Goal: Navigation & Orientation: Go to known website

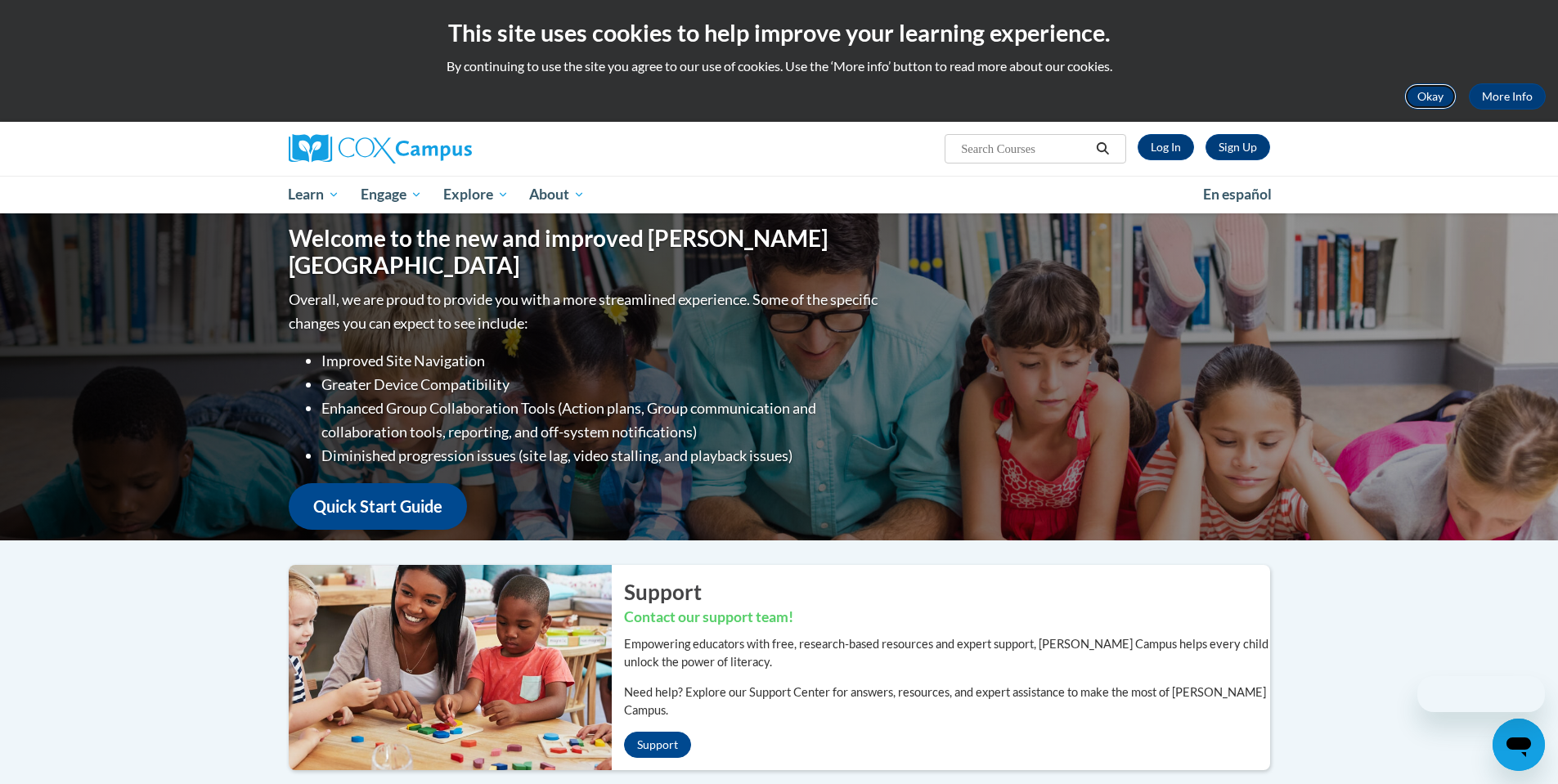
click at [1433, 93] on button "Okay" at bounding box center [1431, 96] width 53 height 26
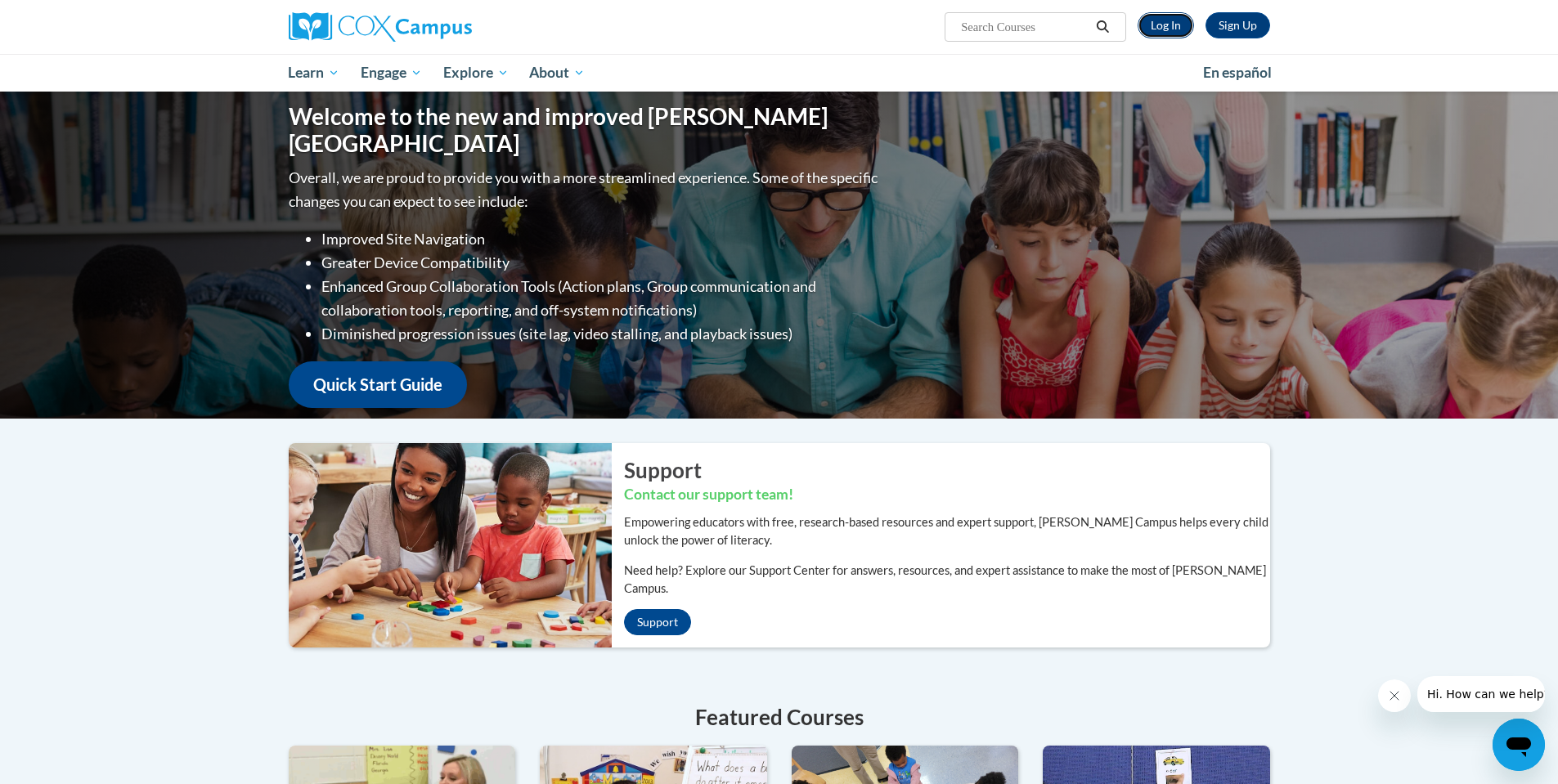
click at [1170, 25] on link "Log In" at bounding box center [1166, 25] width 56 height 26
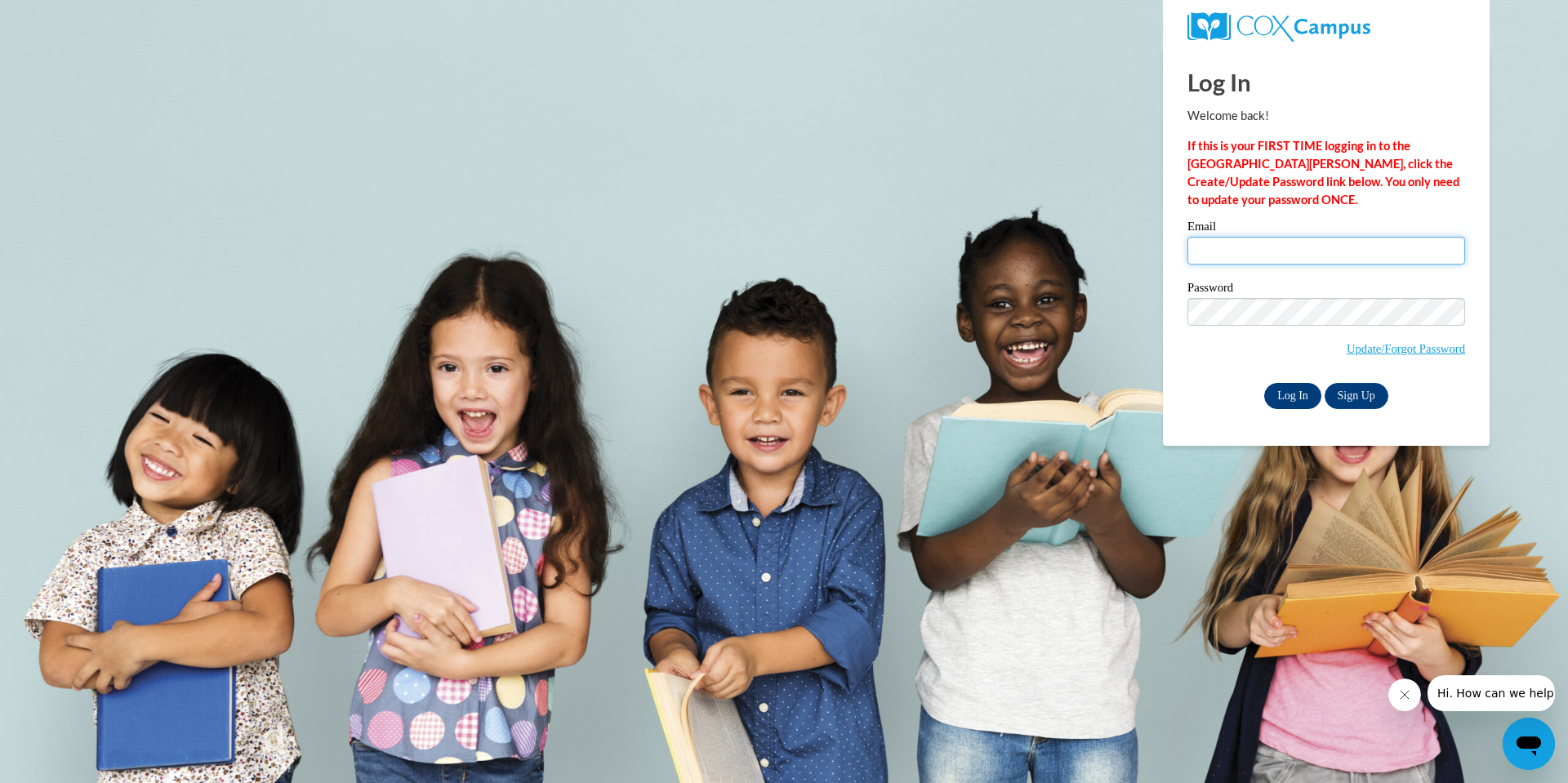
type input "sejal@thinkingcap.com"
click at [1303, 393] on input "Log In" at bounding box center [1292, 395] width 57 height 26
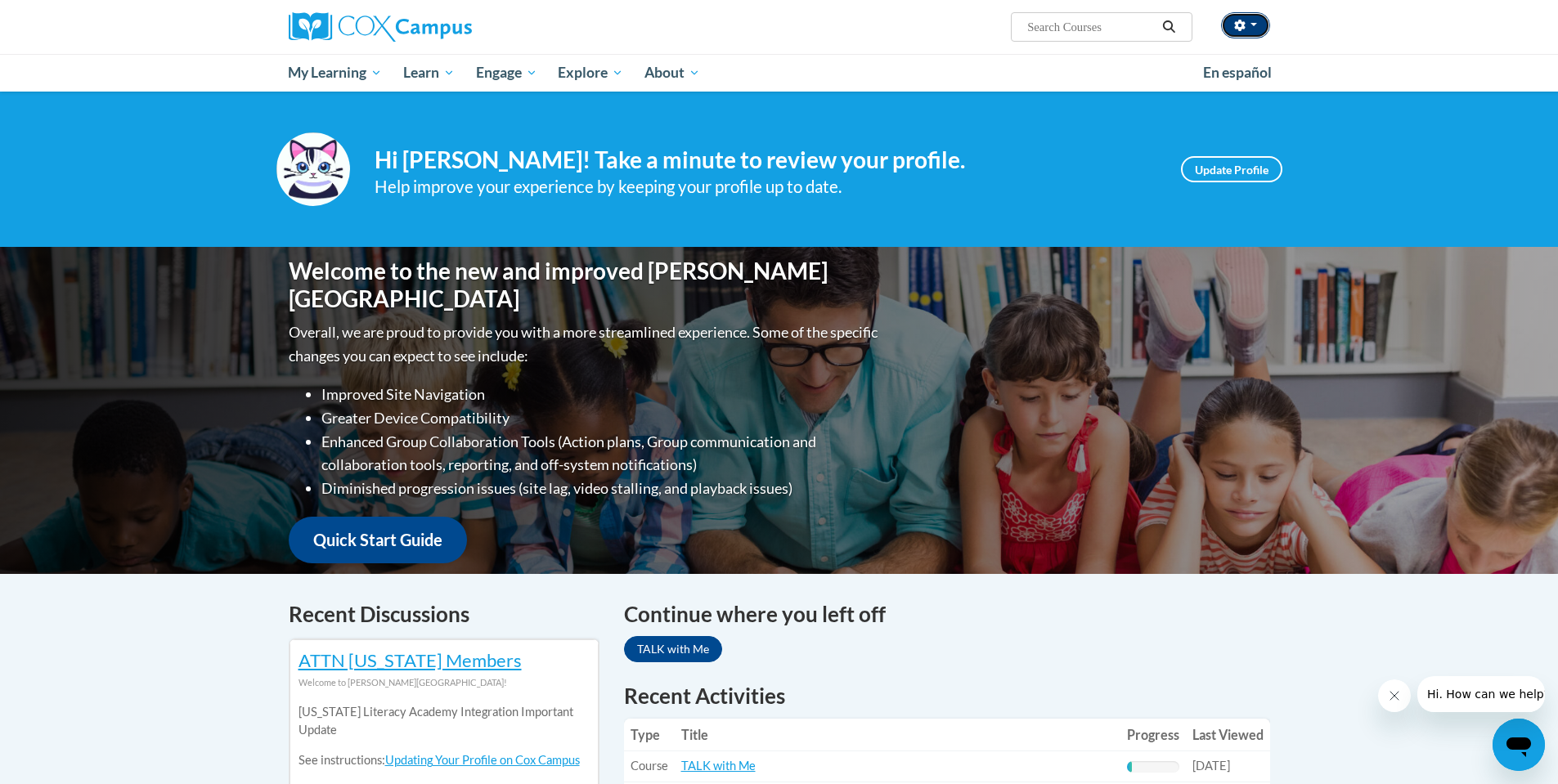
click at [1259, 24] on button "button" at bounding box center [1245, 25] width 49 height 26
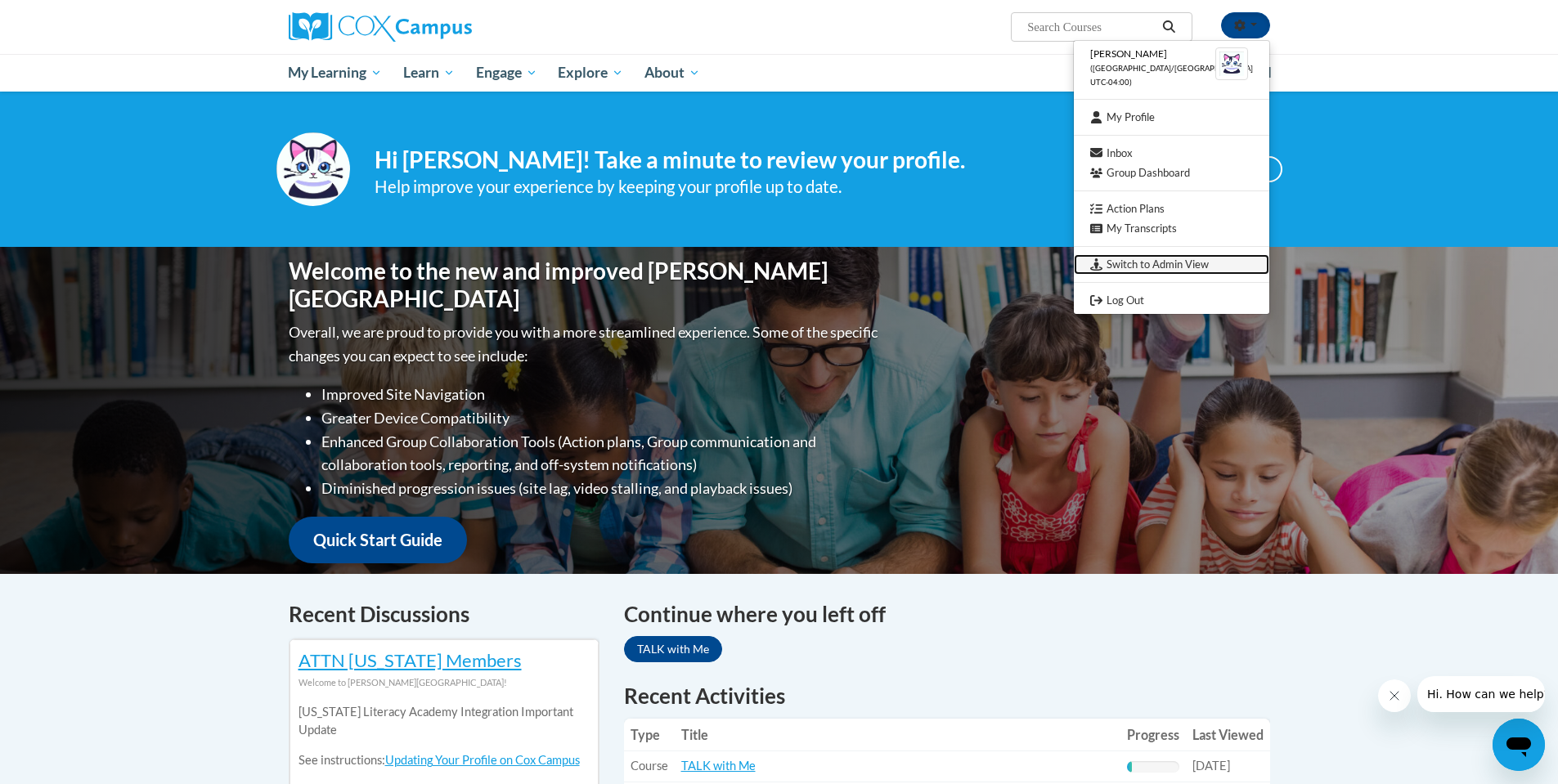
click at [1192, 265] on link "Switch to Admin View" at bounding box center [1171, 264] width 195 height 20
